Goal: Complete application form: Complete application form

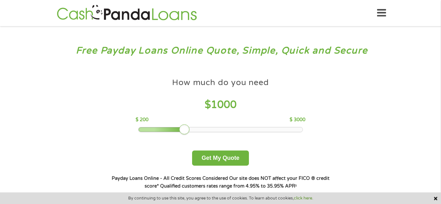
click at [215, 105] on span "1000" at bounding box center [224, 105] width 26 height 12
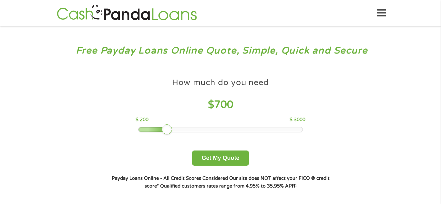
click at [169, 130] on div at bounding box center [221, 130] width 164 height 5
click at [156, 131] on div at bounding box center [221, 130] width 164 height 5
click at [162, 128] on div at bounding box center [221, 130] width 164 height 5
click at [206, 157] on button "Get My Quote" at bounding box center [220, 158] width 57 height 15
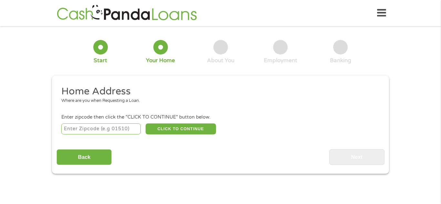
click at [94, 130] on input "number" at bounding box center [101, 129] width 80 height 11
type input "08873"
click at [191, 129] on button "CLICK TO CONTINUE" at bounding box center [181, 129] width 70 height 11
type input "08873"
type input "Somerset"
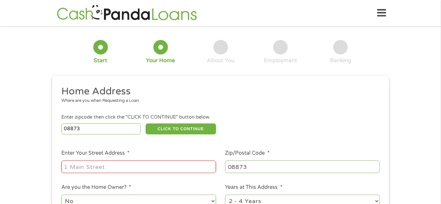
click at [187, 167] on input "Enter Your Street Address *" at bounding box center [138, 167] width 155 height 12
type input "2005 holland drive"
drag, startPoint x: 355, startPoint y: 121, endPoint x: 349, endPoint y: 105, distance: 16.9
click at [349, 105] on ul "Home Address Where are you when Requesting a Loan. Enter zipcode then click the…" at bounding box center [221, 171] width 328 height 172
click at [395, 136] on div "1 Start 2 Your Home 3 About You 4 Employment 5 Banking 6 This field is hidden w…" at bounding box center [220, 161] width 441 height 260
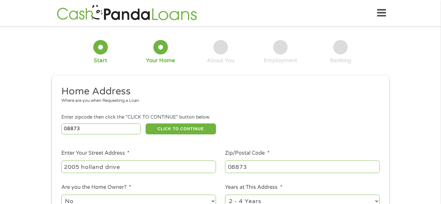
click at [401, 127] on div "1 Start 2 Your Home 3 About You 4 Employment 5 Banking 6 This field is hidden w…" at bounding box center [220, 161] width 441 height 260
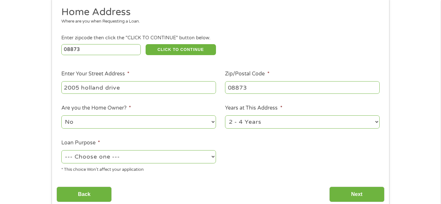
click at [286, 144] on div "1 Start 2 Your Home 3 About You 4 Employment 5 Banking 6 This field is hidden w…" at bounding box center [220, 81] width 441 height 260
click at [284, 129] on select "1 Year or less 1 - 2 Years 2 - 4 Years Over 4 Years" at bounding box center [302, 122] width 155 height 13
select select "60months"
click at [225, 116] on select "1 Year or less 1 - 2 Years 2 - 4 Years Over 4 Years" at bounding box center [302, 122] width 155 height 13
click at [138, 158] on select "--- Choose one --- Pay Bills Debt Consolidation Home Improvement Major Purchase…" at bounding box center [138, 156] width 155 height 13
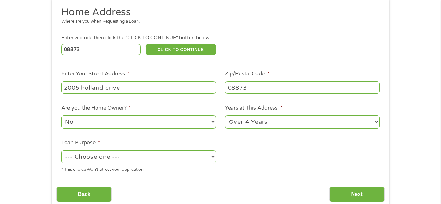
select select "paybills"
click at [61, 151] on select "--- Choose one --- Pay Bills Debt Consolidation Home Improvement Major Purchase…" at bounding box center [138, 156] width 155 height 13
click at [360, 196] on input "Next" at bounding box center [356, 195] width 55 height 16
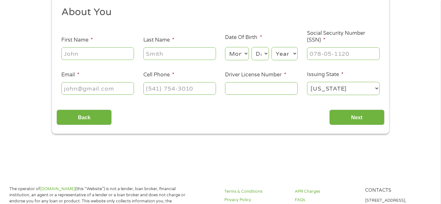
scroll to position [0, 0]
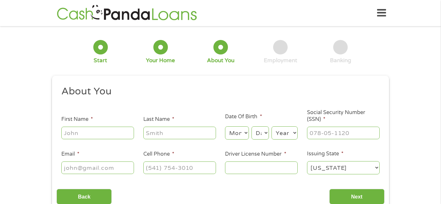
click at [111, 139] on input "First Name *" at bounding box center [97, 133] width 73 height 12
type input "Mohamed"
type input "Fofanah"
type input "fofanah_mohamed@yahoo.com"
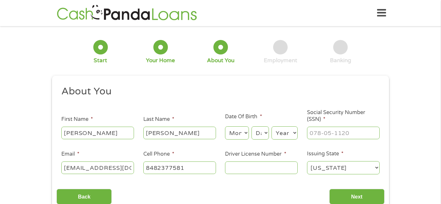
type input "(848) 237-7581"
click at [347, 135] on input "___-__-____" at bounding box center [343, 133] width 73 height 12
type input "679-77-3204"
click at [264, 171] on input "Driver License Number *" at bounding box center [261, 168] width 73 height 12
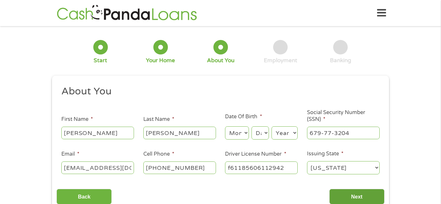
type input "f61185606112942"
click at [349, 194] on input "Next" at bounding box center [356, 197] width 55 height 16
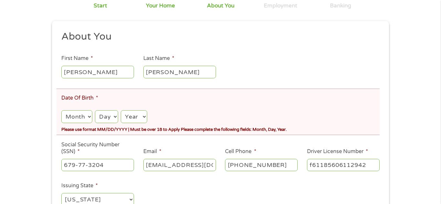
scroll to position [82, 0]
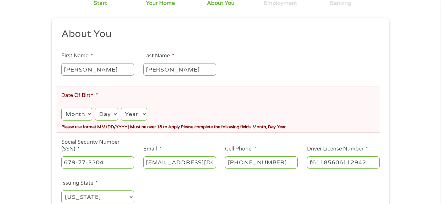
click at [75, 112] on select "Month 1 2 3 4 5 6 7 8 9 10 11 12" at bounding box center [76, 114] width 31 height 13
select select "12"
click at [61, 108] on select "Month 1 2 3 4 5 6 7 8 9 10 11 12" at bounding box center [76, 114] width 31 height 13
click at [108, 117] on select "Day 1 2 3 4 5 6 7 8 9 10 11 12 13 14 15 16 17 18 19 20 21 22 23 24 25 26 27 28 …" at bounding box center [106, 114] width 23 height 13
select select "3"
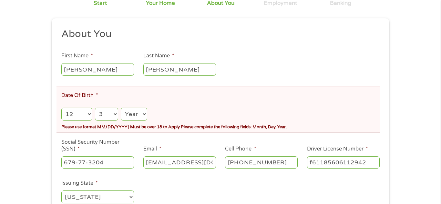
click at [95, 108] on select "Day 1 2 3 4 5 6 7 8 9 10 11 12 13 14 15 16 17 18 19 20 21 22 23 24 25 26 27 28 …" at bounding box center [106, 114] width 23 height 13
click at [138, 117] on select "Year 2007 2006 2005 2004 2003 2002 2001 2000 1999 1998 1997 1996 1995 1994 1993…" at bounding box center [134, 114] width 26 height 13
select select "1994"
click at [121, 108] on select "Year 2007 2006 2005 2004 2003 2002 2001 2000 1999 1998 1997 1996 1995 1994 1993…" at bounding box center [134, 114] width 26 height 13
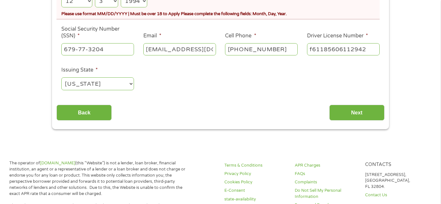
scroll to position [200, 0]
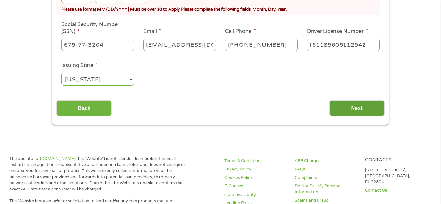
click at [341, 114] on input "Next" at bounding box center [356, 108] width 55 height 16
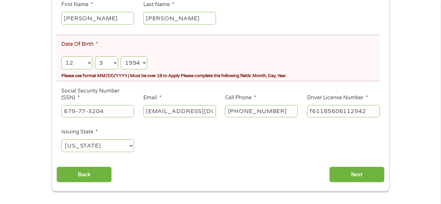
scroll to position [132, 0]
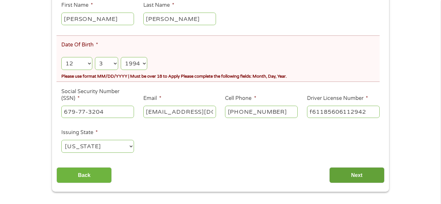
click at [352, 177] on input "Next" at bounding box center [356, 176] width 55 height 16
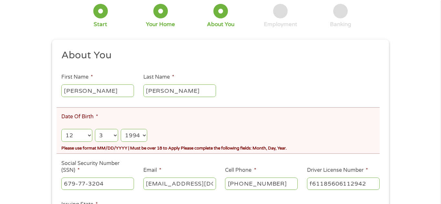
scroll to position [61, 0]
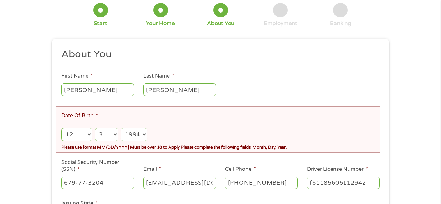
click at [97, 135] on select "Day 1 2 3 4 5 6 7 8 9 10 11 12 13 14 15 16 17 18 19 20 21 22 23 24 25 26 27 28 …" at bounding box center [106, 134] width 23 height 13
click at [98, 135] on select "Day 1 2 3 4 5 6 7 8 9 10 11 12 13 14 15 16 17 18 19 20 21 22 23 24 25 26 27 28 …" at bounding box center [106, 134] width 23 height 13
click at [106, 137] on select "Day 1 2 3 4 5 6 7 8 9 10 11 12 13 14 15 16 17 18 19 20 21 22 23 24 25 26 27 28 …" at bounding box center [106, 134] width 23 height 13
click at [95, 128] on select "Day 1 2 3 4 5 6 7 8 9 10 11 12 13 14 15 16 17 18 19 20 21 22 23 24 25 26 27 28 …" at bounding box center [106, 134] width 23 height 13
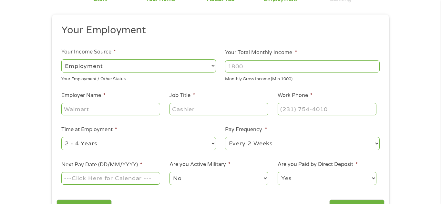
click at [131, 138] on ul "Your Employment Your Income Source * --- Choose one --- Employment Self Employe…" at bounding box center [221, 107] width 328 height 167
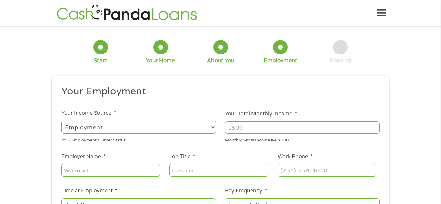
scroll to position [3, 3]
click at [228, 147] on ul "Your Employment Your Income Source * --- Choose one --- Employment Self Employe…" at bounding box center [221, 168] width 328 height 167
click at [143, 129] on select "--- Choose one --- Employment Self Employed Benefits" at bounding box center [138, 127] width 155 height 13
click at [61, 121] on select "--- Choose one --- Employment Self Employed Benefits" at bounding box center [138, 127] width 155 height 13
click at [278, 129] on input "Your Total Monthly Income *" at bounding box center [302, 128] width 155 height 12
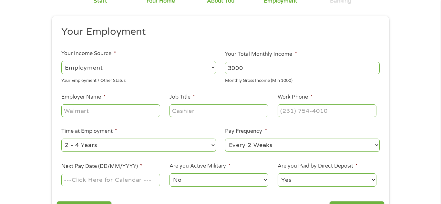
scroll to position [59, 0]
type input "3200"
click at [114, 111] on input "Employer Name *" at bounding box center [110, 111] width 99 height 12
type input "Moxie"
click at [208, 116] on input "Job Title *" at bounding box center [219, 111] width 99 height 12
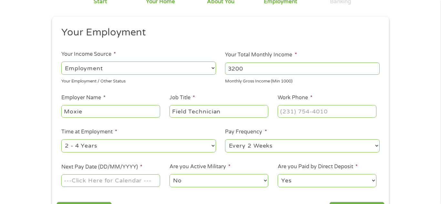
type input "Field Technician"
click at [288, 114] on input "(___) ___-____" at bounding box center [327, 111] width 99 height 12
type input "(614) 591-4805"
click at [274, 125] on ul "Your Employment Your Income Source * --- Choose one --- Employment Self Employe…" at bounding box center [221, 109] width 328 height 167
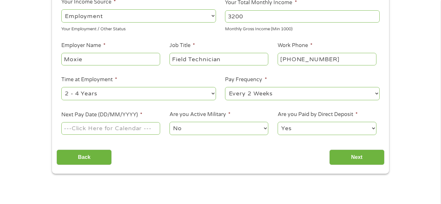
scroll to position [117, 0]
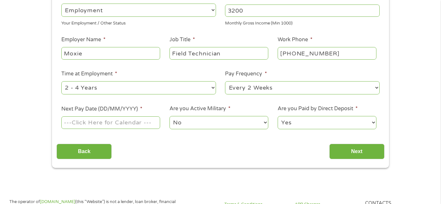
click at [262, 89] on select "--- Choose one --- Every 2 Weeks Every Week Monthly Semi-Monthly" at bounding box center [302, 87] width 155 height 13
select select "semimonthly"
click at [225, 81] on select "--- Choose one --- Every 2 Weeks Every Week Monthly Semi-Monthly" at bounding box center [302, 87] width 155 height 13
click at [132, 123] on input "Next Pay Date (DD/MM/YYYY) *" at bounding box center [110, 123] width 99 height 12
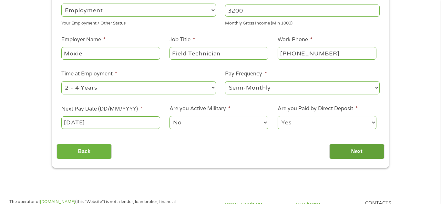
type input "09/10/2025"
click at [354, 149] on input "Next" at bounding box center [356, 152] width 55 height 16
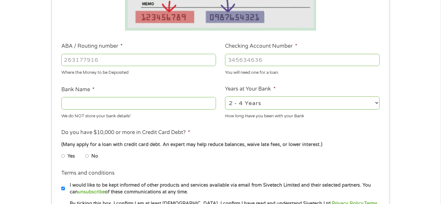
scroll to position [166, 0]
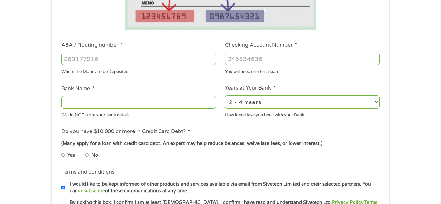
click at [142, 55] on input "ABA / Routing number *" at bounding box center [138, 59] width 155 height 12
type input "021200339"
type input "BANK OF AMERICA NA"
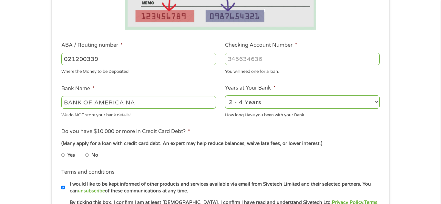
type input "021200339"
click at [282, 63] on input "Checking Account Number *" at bounding box center [302, 59] width 155 height 12
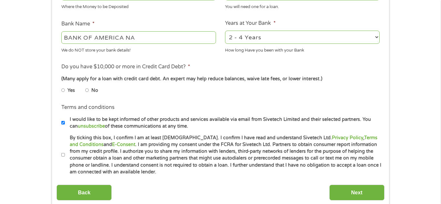
scroll to position [232, 0]
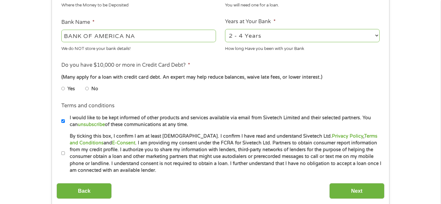
type input "381064284015"
click at [87, 88] on input "No" at bounding box center [87, 89] width 4 height 10
radio input "true"
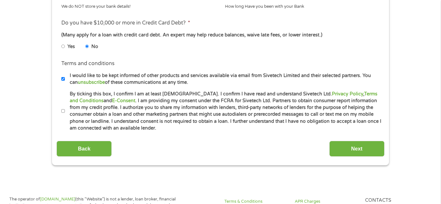
scroll to position [275, 0]
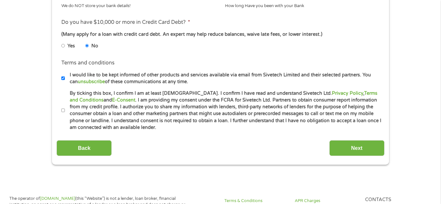
click at [63, 78] on input "I would like to be kept informed of other products and services available via e…" at bounding box center [63, 78] width 4 height 10
checkbox input "false"
click at [61, 112] on input "By ticking this box, I confirm I am at least 18 years old. I confirm I have rea…" at bounding box center [63, 111] width 4 height 10
checkbox input "true"
click at [358, 150] on input "Next" at bounding box center [356, 148] width 55 height 16
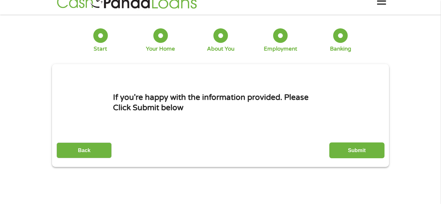
scroll to position [0, 0]
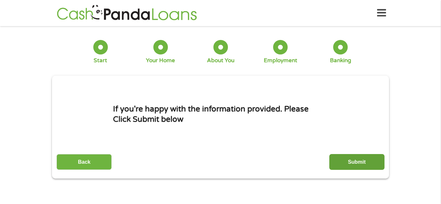
click at [371, 160] on input "Submit" at bounding box center [356, 162] width 55 height 16
